Goal: Information Seeking & Learning: Learn about a topic

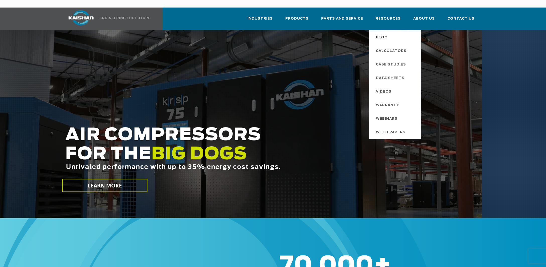
click at [393, 30] on link "Blog" at bounding box center [396, 37] width 50 height 14
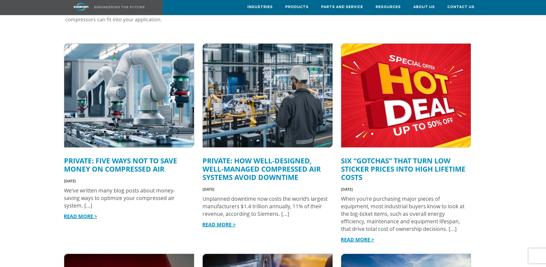
scroll to position [158, 0]
click at [383, 156] on link "Six “Gotchas” That Turn Low Sticker Prices into High Lifetime Costs" at bounding box center [403, 169] width 124 height 26
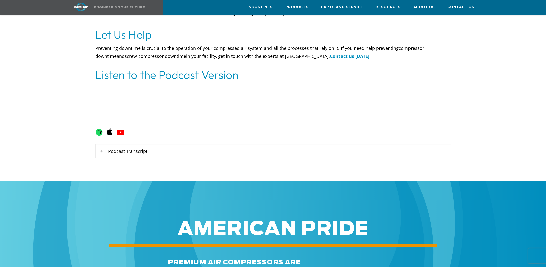
scroll to position [1895, 0]
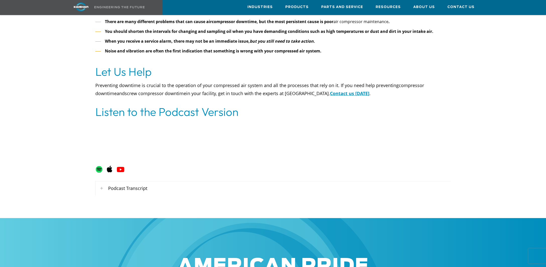
click at [120, 181] on div "Podcast Transcript" at bounding box center [273, 188] width 355 height 15
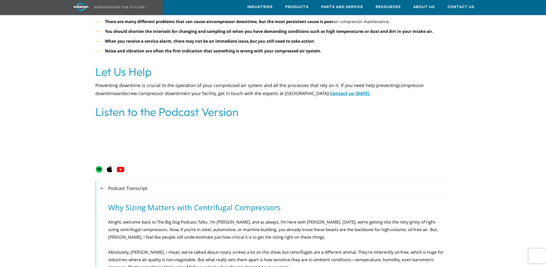
click at [120, 181] on div "Podcast Transcript" at bounding box center [273, 188] width 355 height 15
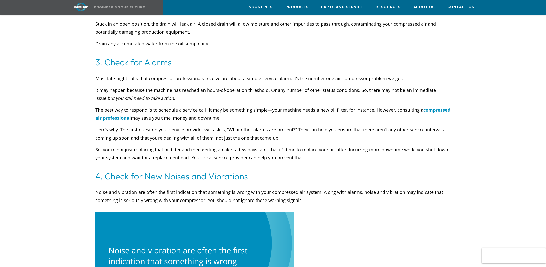
scroll to position [0, 0]
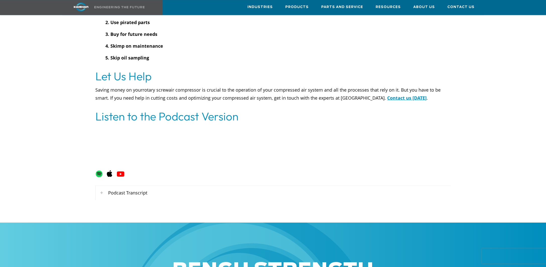
scroll to position [1914, 0]
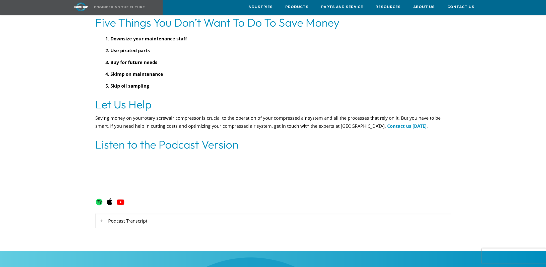
click at [137, 214] on div "Podcast Transcript" at bounding box center [273, 221] width 355 height 15
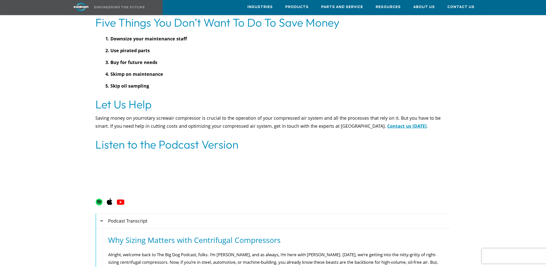
click at [137, 214] on div "Podcast Transcript" at bounding box center [273, 221] width 355 height 15
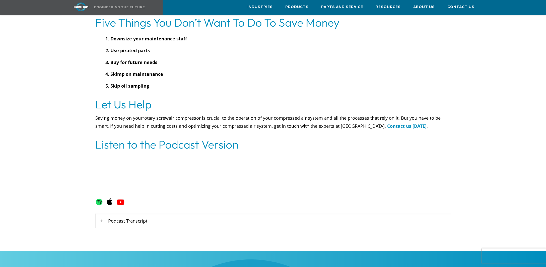
click at [121, 214] on div "Podcast Transcript" at bounding box center [273, 221] width 355 height 15
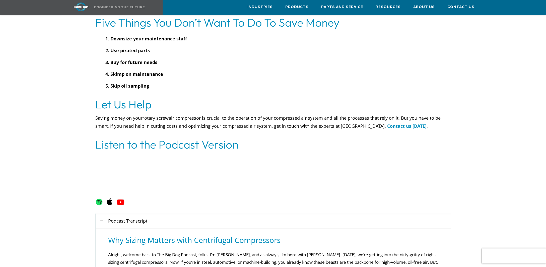
click at [121, 214] on div "Podcast Transcript" at bounding box center [273, 221] width 355 height 15
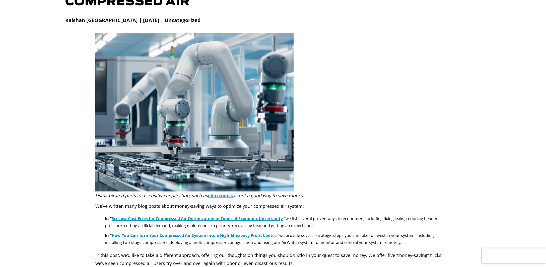
scroll to position [0, 0]
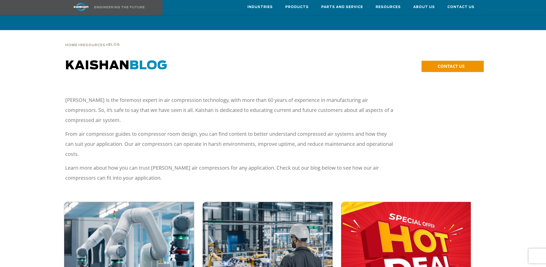
scroll to position [158, 0]
